Goal: Task Accomplishment & Management: Manage account settings

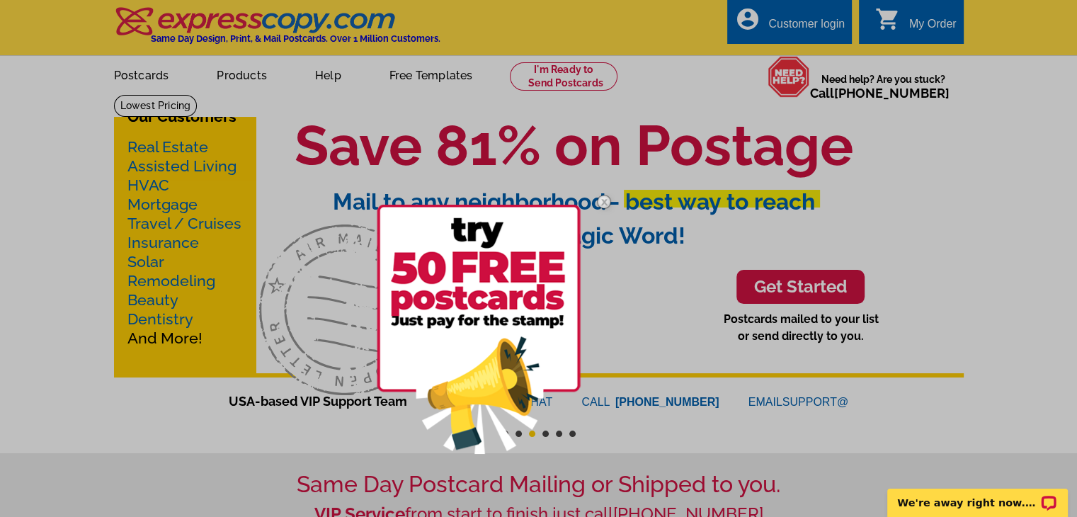
click at [602, 200] on img at bounding box center [604, 201] width 41 height 41
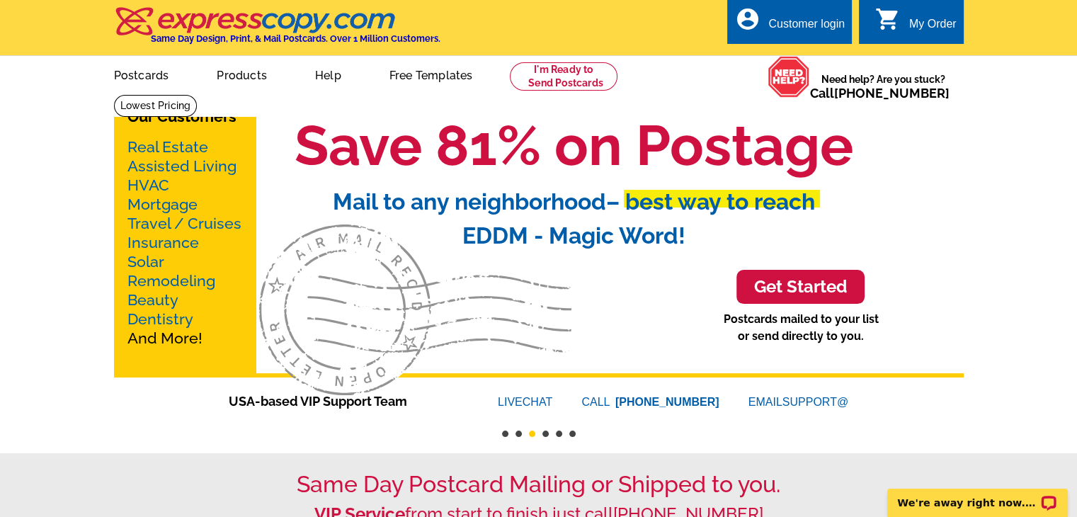
click at [812, 12] on div "account_circle Customer login" at bounding box center [790, 21] width 125 height 45
click at [803, 27] on div "Customer login" at bounding box center [807, 28] width 77 height 20
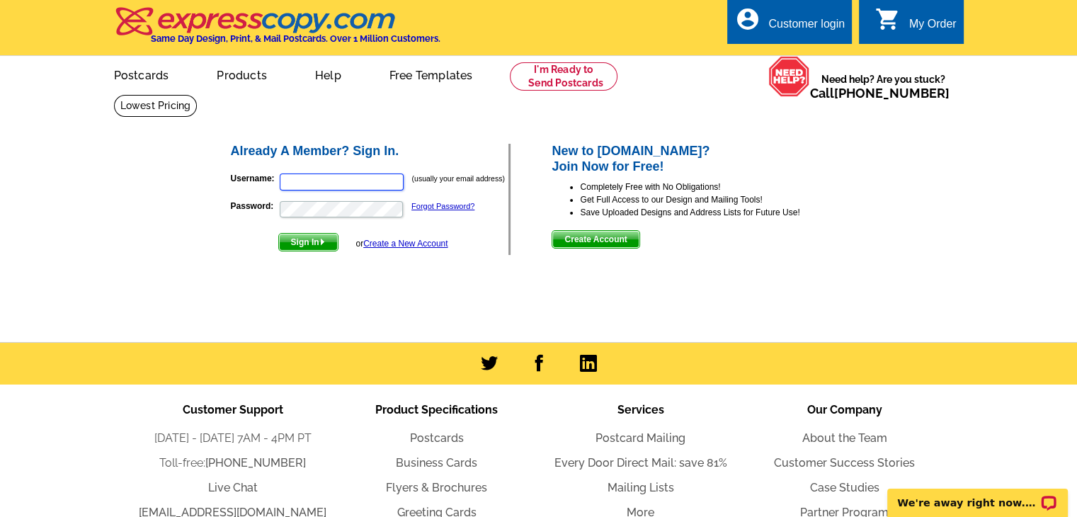
click at [373, 185] on input "Username:" at bounding box center [342, 182] width 124 height 17
click at [373, 185] on input "d" at bounding box center [342, 182] width 124 height 17
type input "dgoffsold1@hotmail.com"
click at [278, 233] on button "Sign In" at bounding box center [308, 242] width 60 height 18
